Goal: Transaction & Acquisition: Purchase product/service

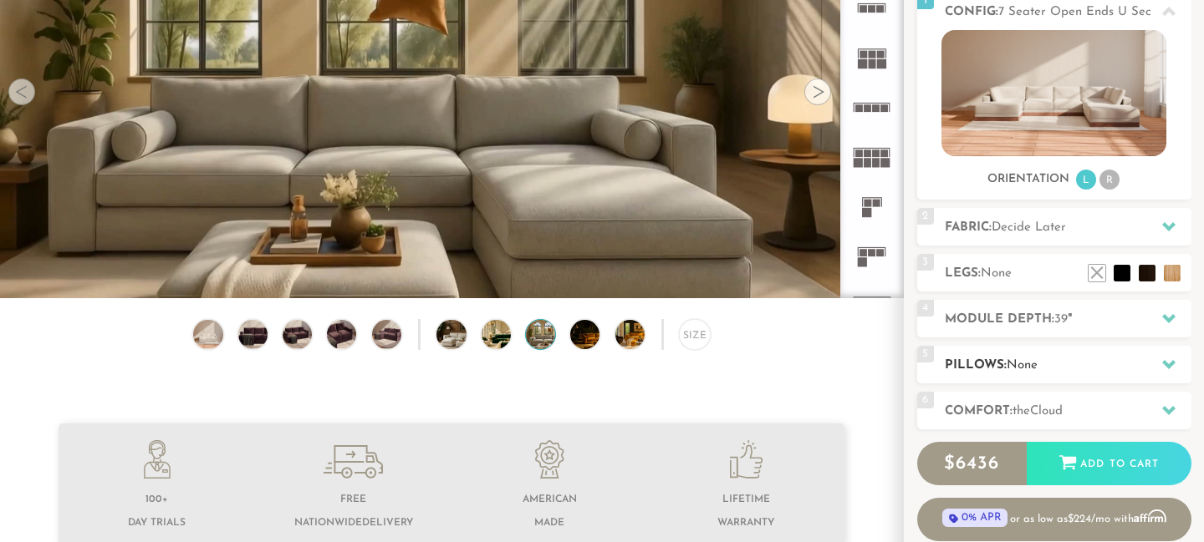
scroll to position [230, 0]
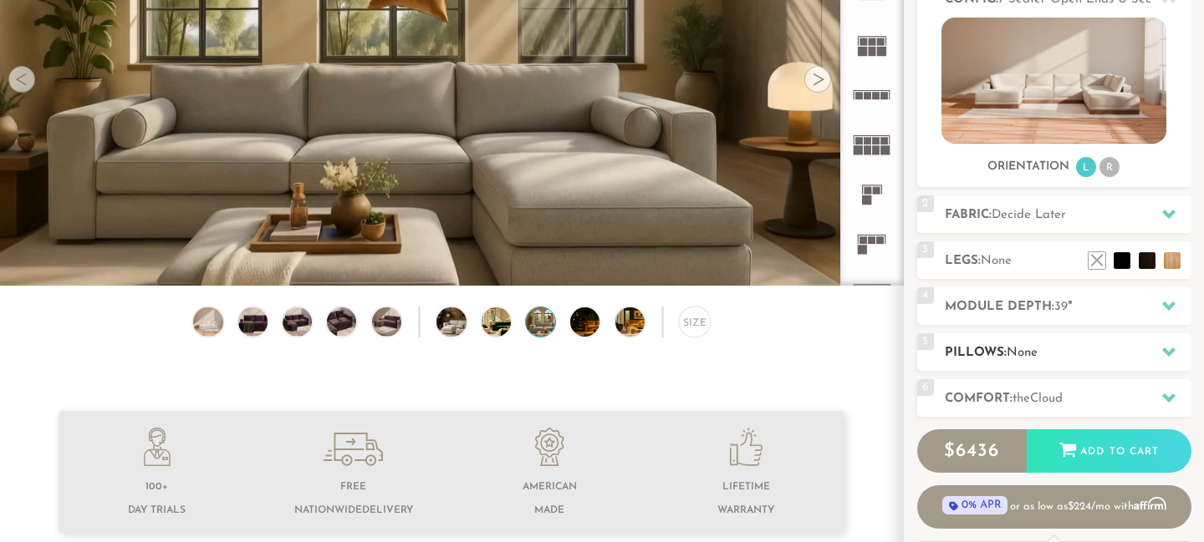
click at [1083, 360] on h2 "Pillows: None" at bounding box center [1068, 353] width 247 height 19
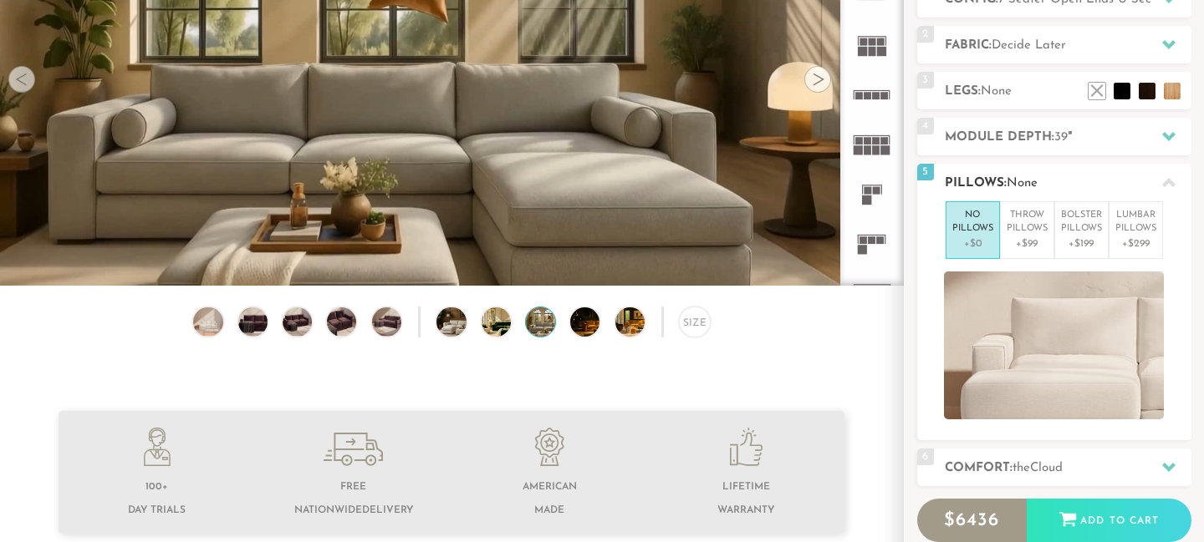
click at [1167, 185] on icon at bounding box center [1168, 182] width 13 height 13
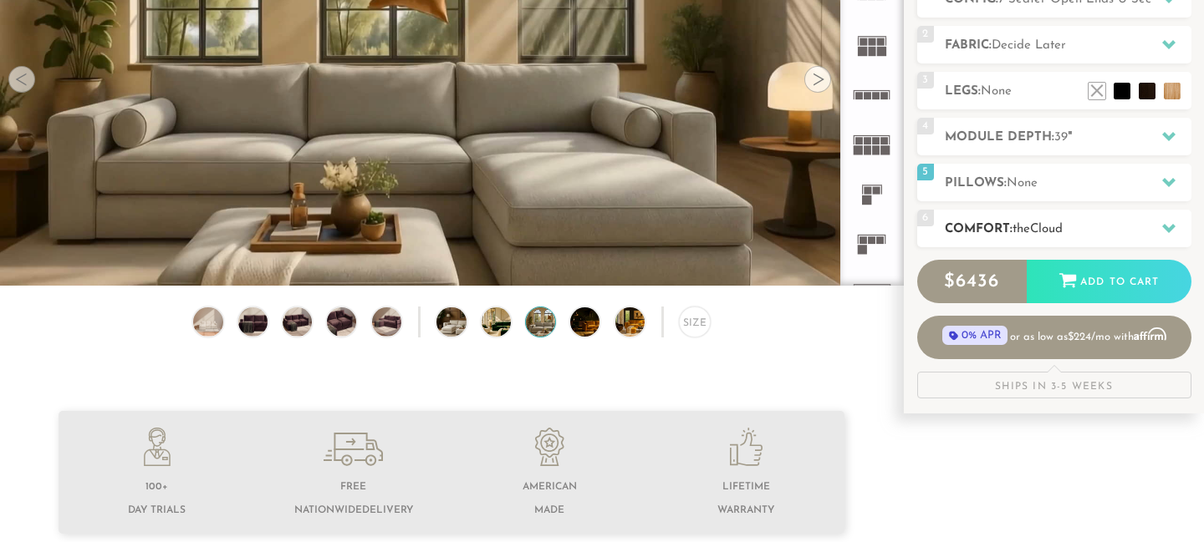
click at [1153, 230] on div at bounding box center [1168, 228] width 35 height 34
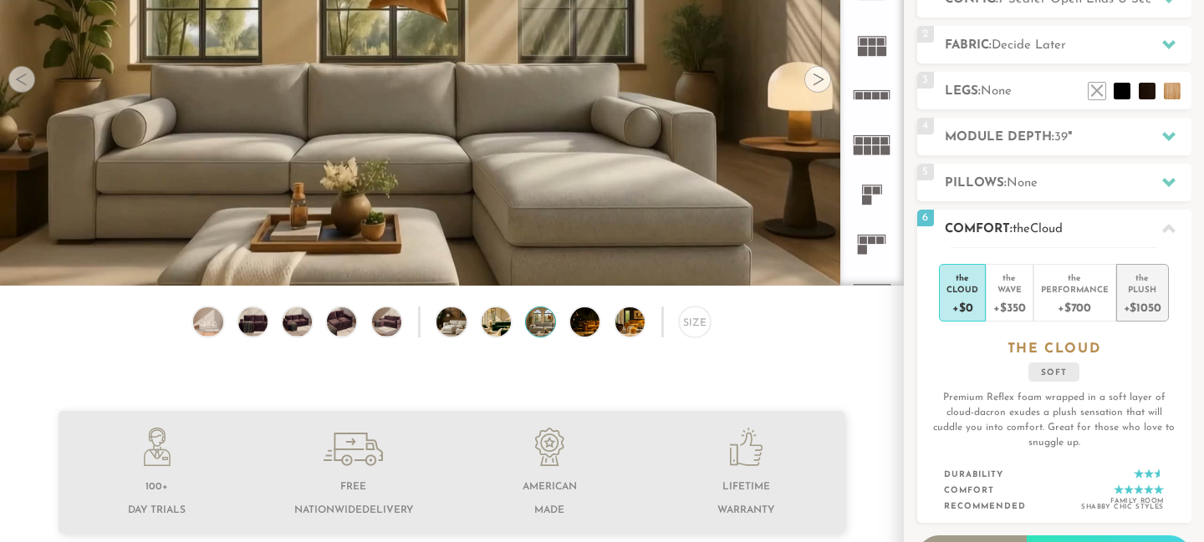
click at [1143, 283] on div "Plush" at bounding box center [1142, 289] width 38 height 12
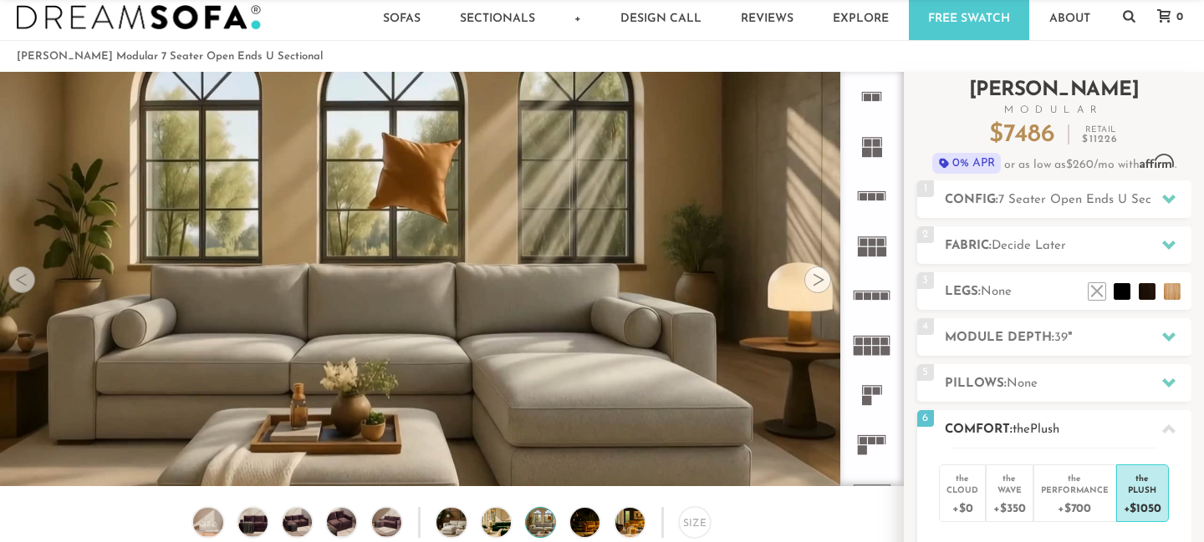
scroll to position [0, 0]
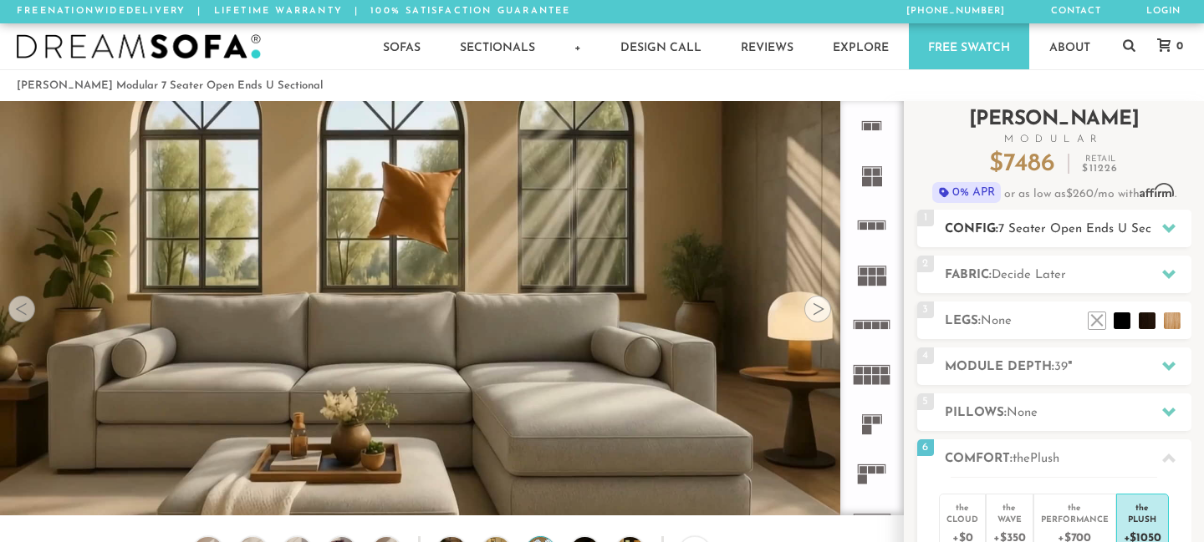
click at [1030, 223] on span "7 Seater Open Ends U Sectional" at bounding box center [1090, 229] width 185 height 13
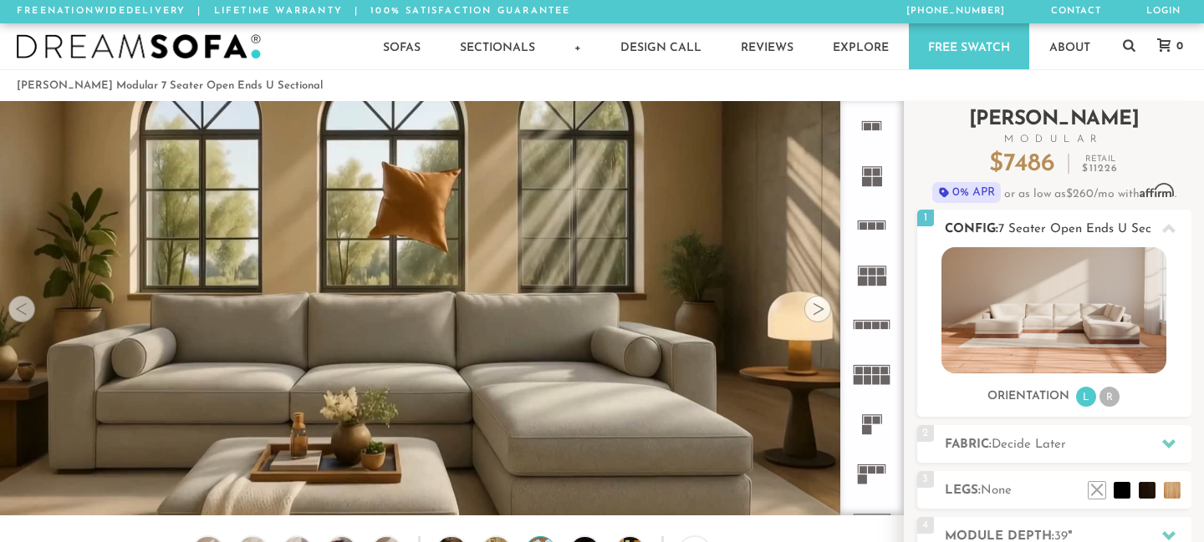
click at [1038, 298] on img at bounding box center [1053, 310] width 225 height 126
click at [1105, 391] on li "R" at bounding box center [1109, 397] width 20 height 20
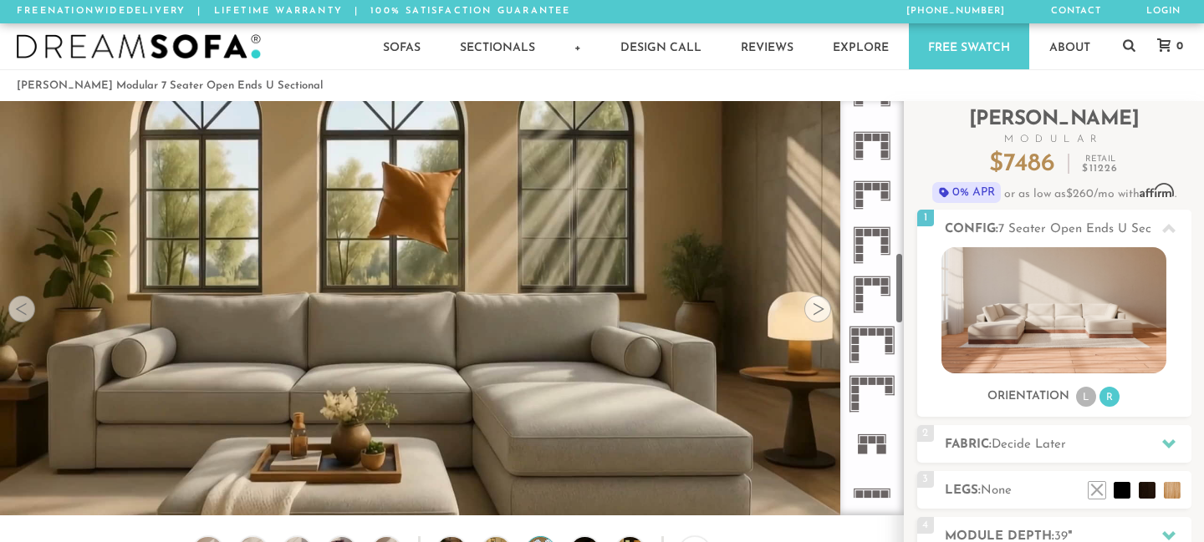
scroll to position [871, 0]
click at [871, 197] on icon at bounding box center [871, 197] width 49 height 49
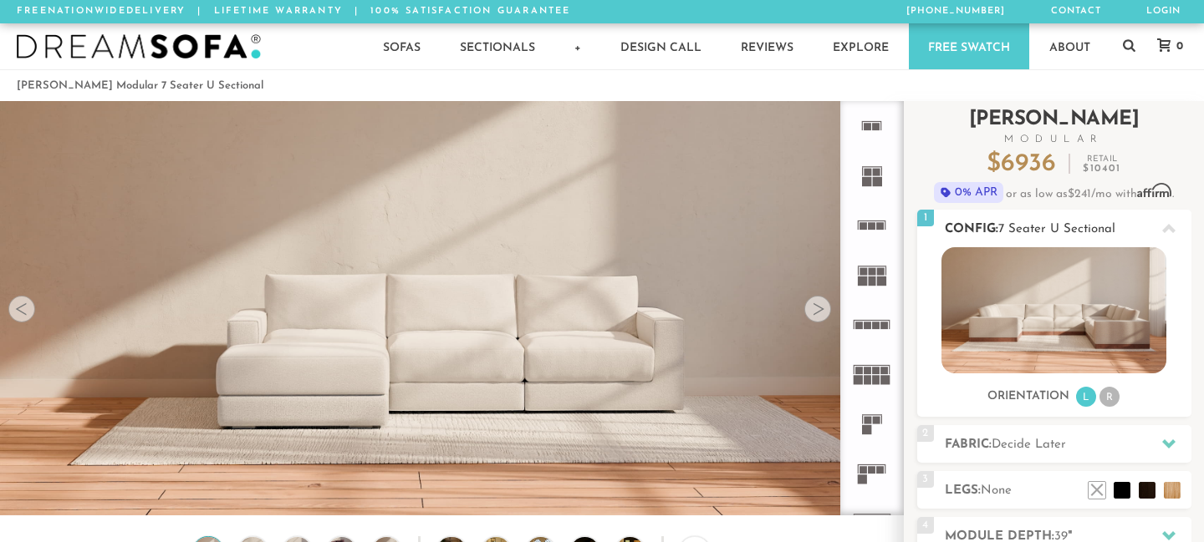
click at [1038, 221] on h2 "Config: 7 Seater U Sectional" at bounding box center [1068, 229] width 247 height 19
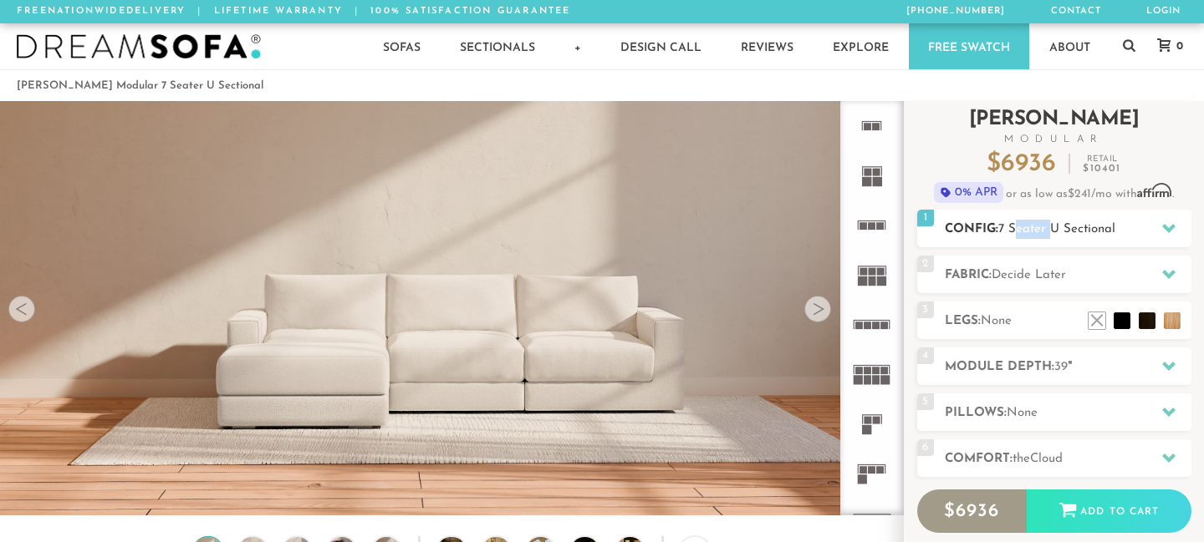
click at [1038, 221] on h2 "Config: 7 Seater U Sectional" at bounding box center [1068, 229] width 247 height 19
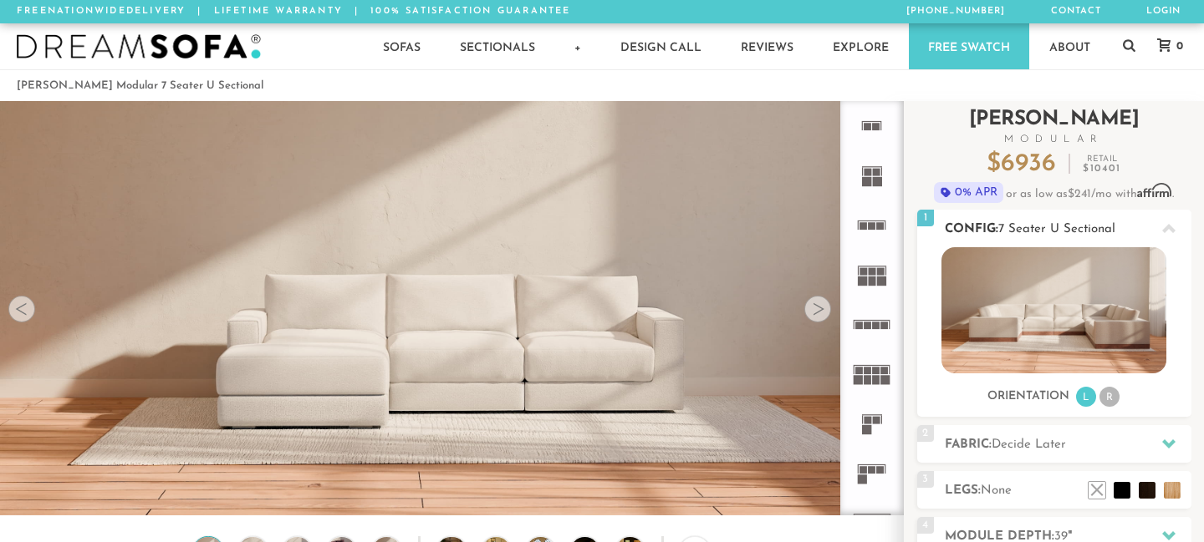
click at [1106, 406] on li "R" at bounding box center [1109, 397] width 20 height 20
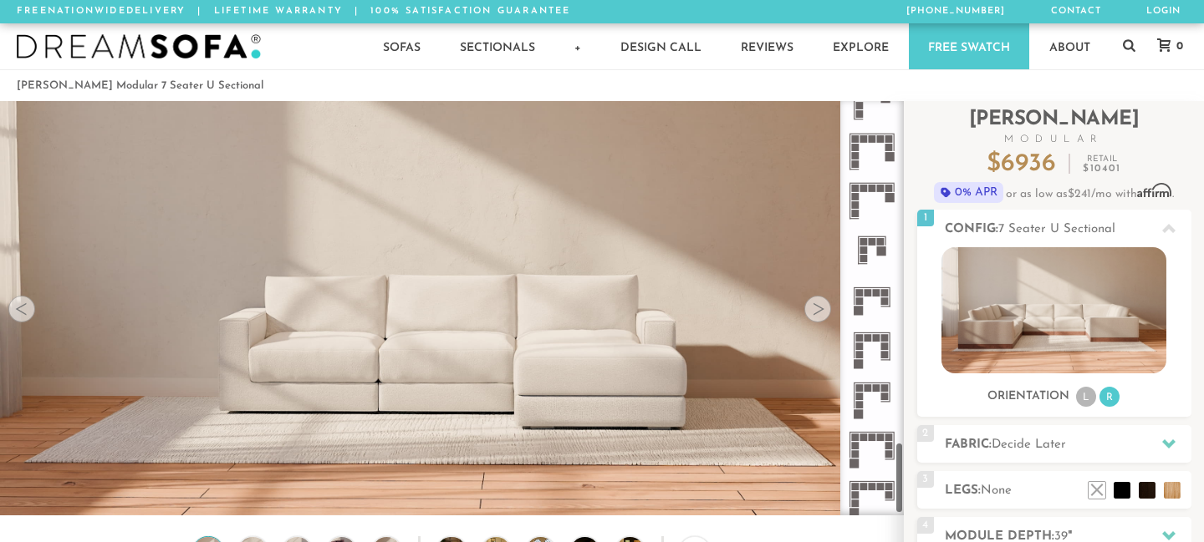
scroll to position [1968, 0]
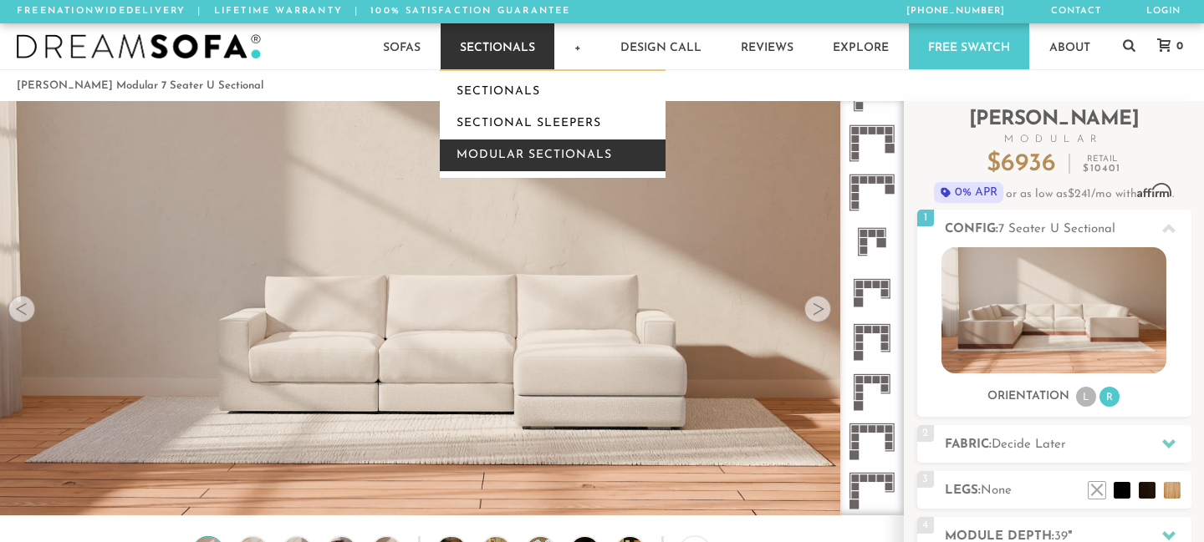
click at [522, 149] on link "Modular Sectionals" at bounding box center [553, 156] width 226 height 32
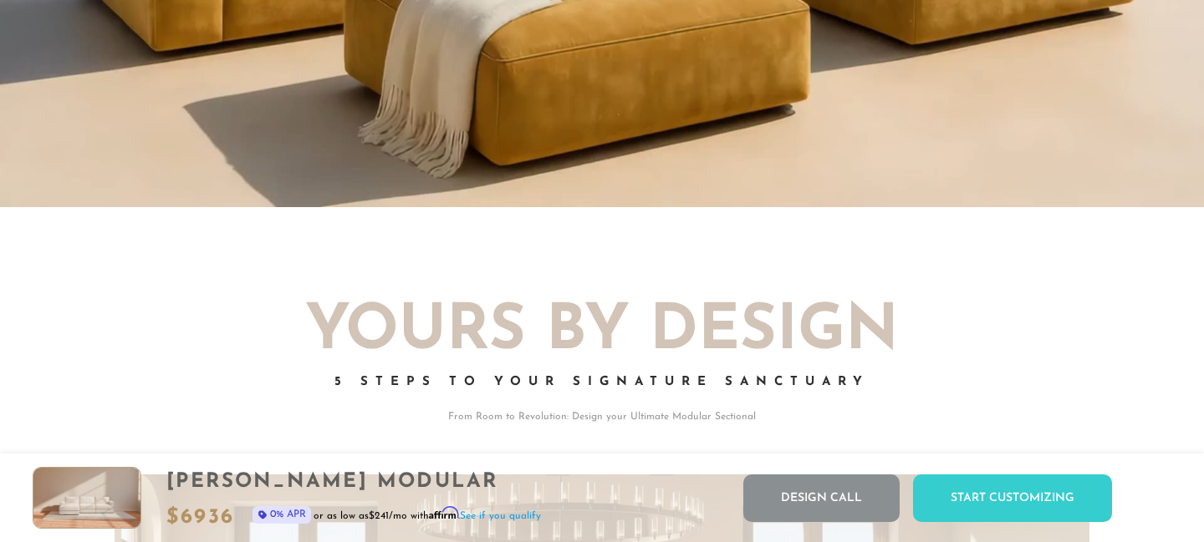
scroll to position [1894, 0]
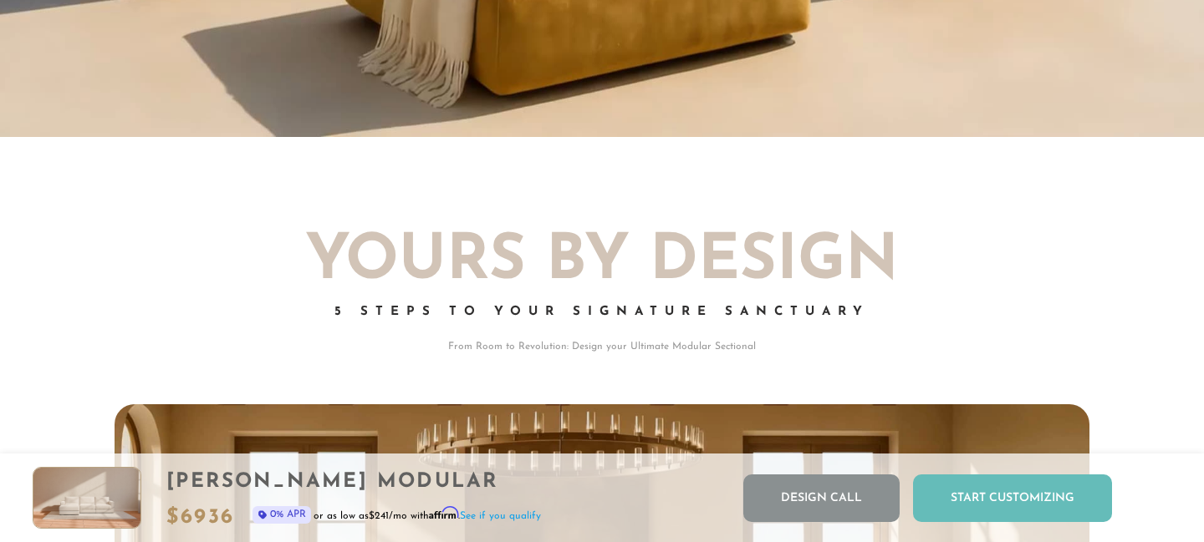
click at [1008, 512] on div "Start Customizing" at bounding box center [1012, 499] width 199 height 48
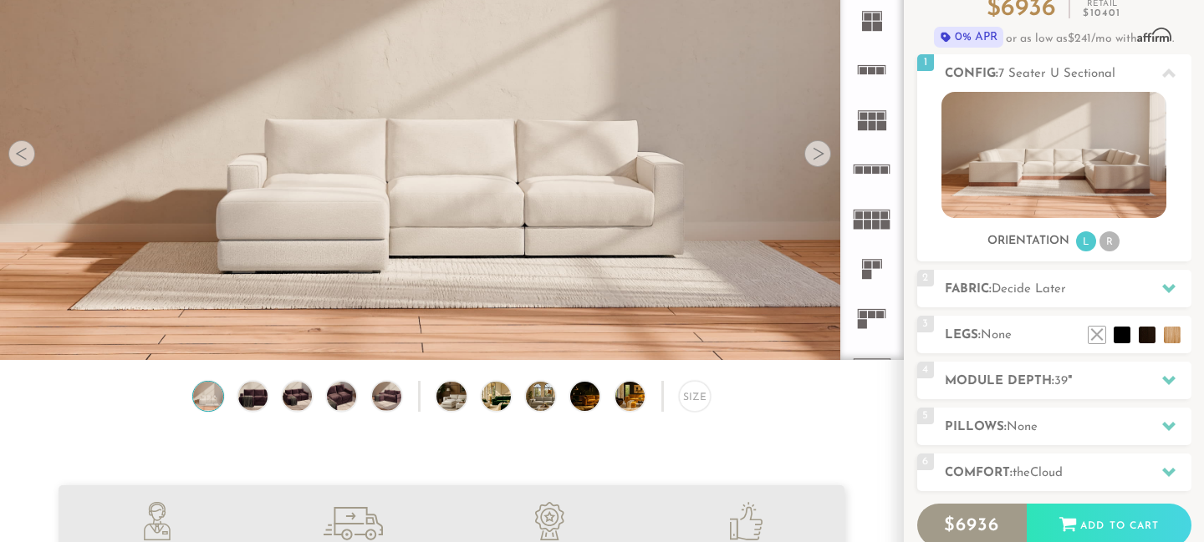
scroll to position [0, 0]
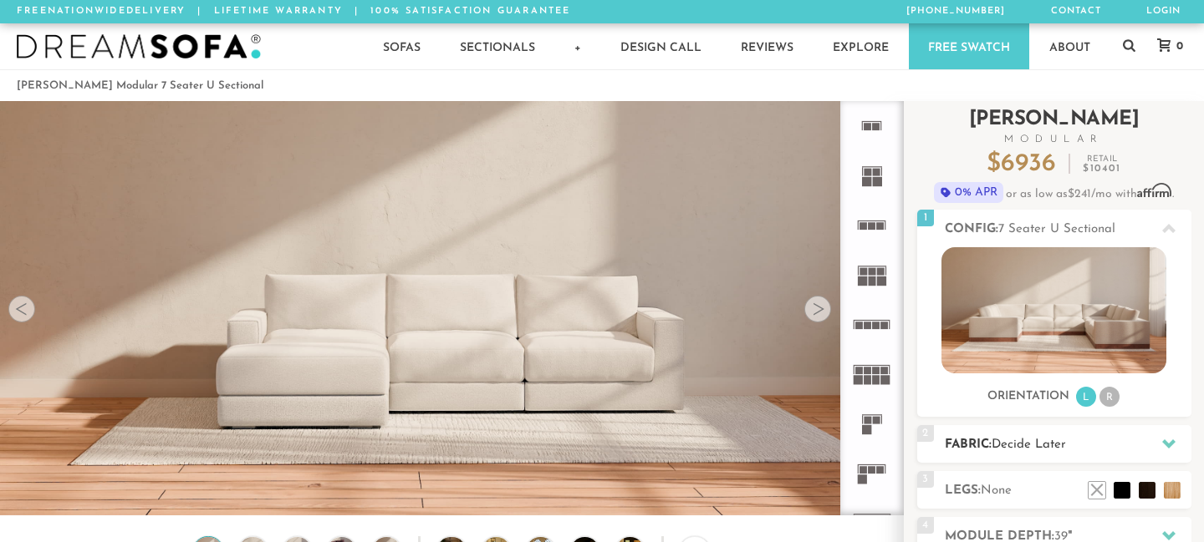
click at [1015, 435] on h2 "Fabric: Decide Later" at bounding box center [1068, 444] width 247 height 19
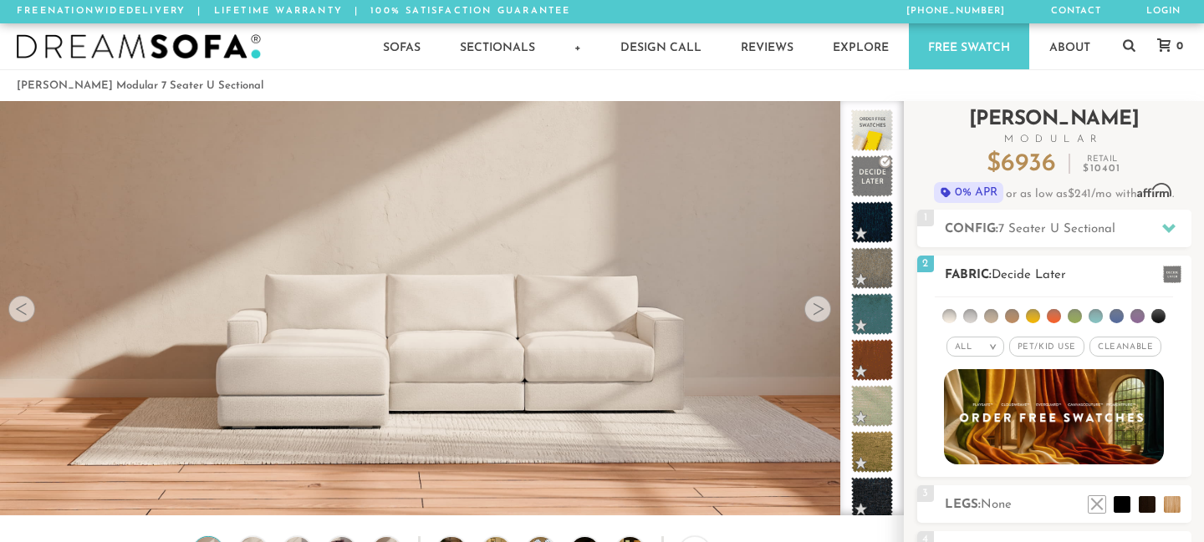
click at [1037, 345] on span "Pet/Kid Use x" at bounding box center [1046, 347] width 75 height 20
click at [1120, 341] on span "Cleanable x" at bounding box center [1131, 347] width 72 height 20
click at [1097, 314] on li at bounding box center [1095, 316] width 14 height 14
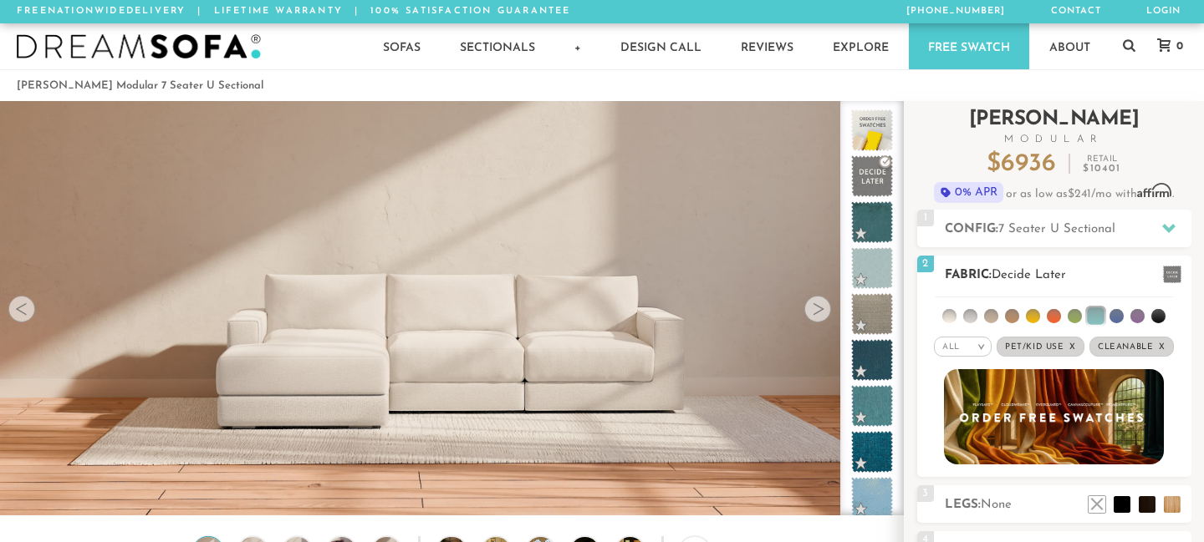
click at [1140, 319] on li at bounding box center [1137, 316] width 14 height 14
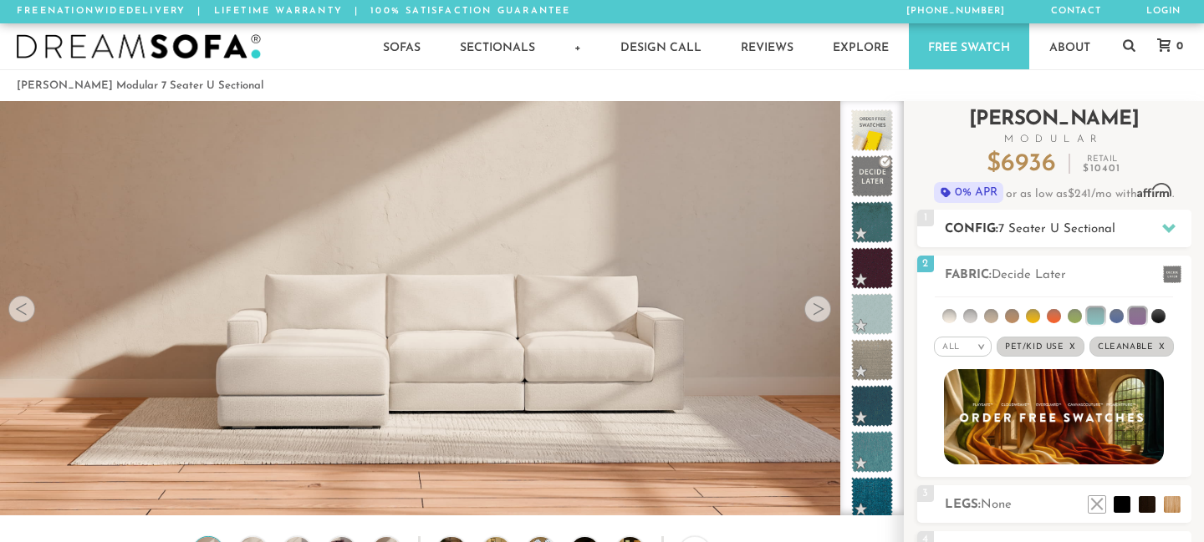
click at [1109, 232] on span "7 Seater U Sectional" at bounding box center [1056, 229] width 117 height 13
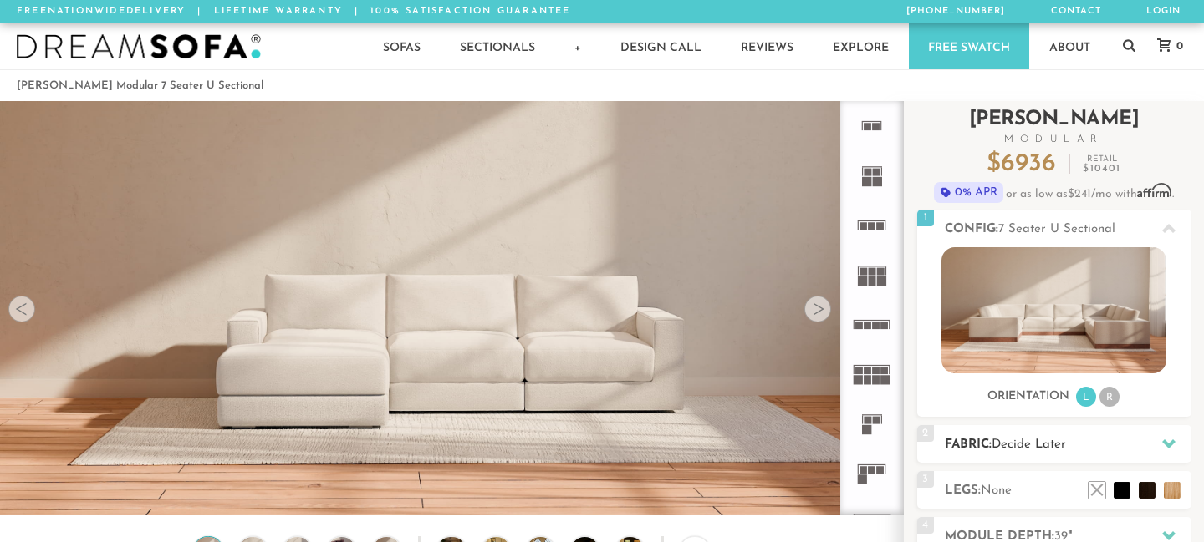
click at [1034, 446] on span "Decide Later" at bounding box center [1028, 445] width 74 height 13
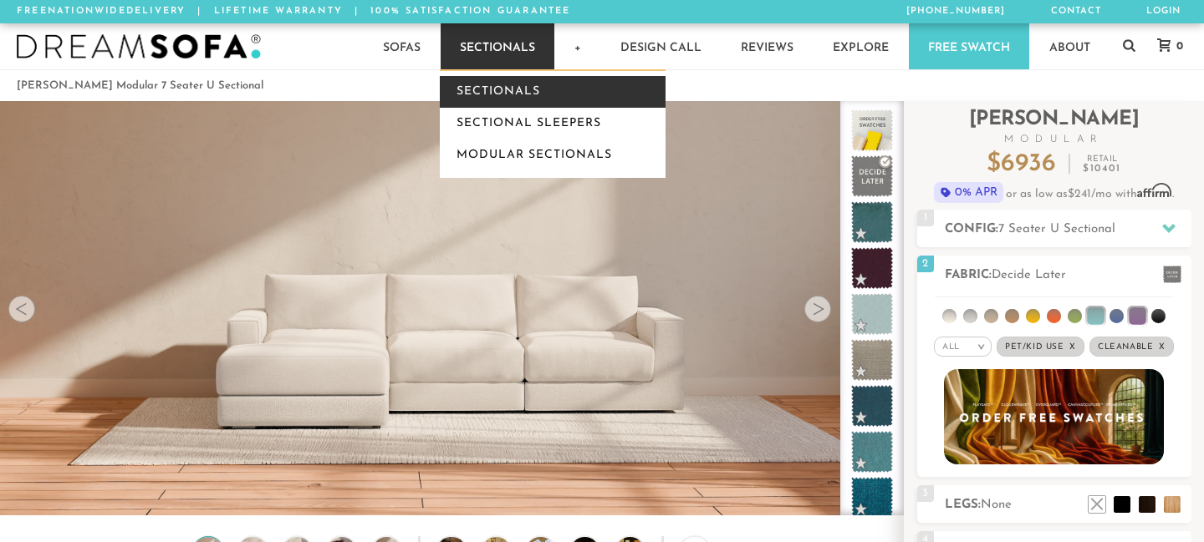
click at [472, 84] on link "Sectionals" at bounding box center [553, 92] width 226 height 32
